Goal: Transaction & Acquisition: Purchase product/service

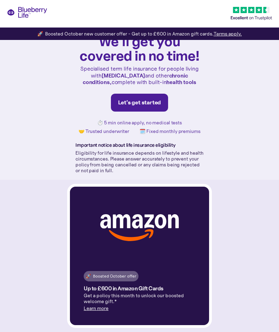
click at [161, 108] on link "Let's get started" at bounding box center [140, 103] width 58 height 18
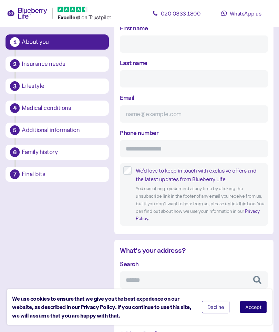
scroll to position [100, 0]
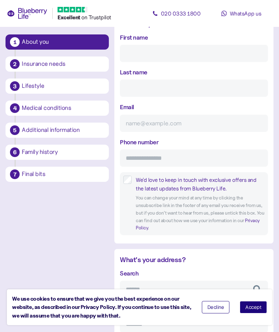
click at [24, 90] on div "Lifestyle" at bounding box center [63, 86] width 85 height 12
click at [21, 81] on div "Lifestyle" at bounding box center [63, 86] width 85 height 12
